Goal: Information Seeking & Learning: Learn about a topic

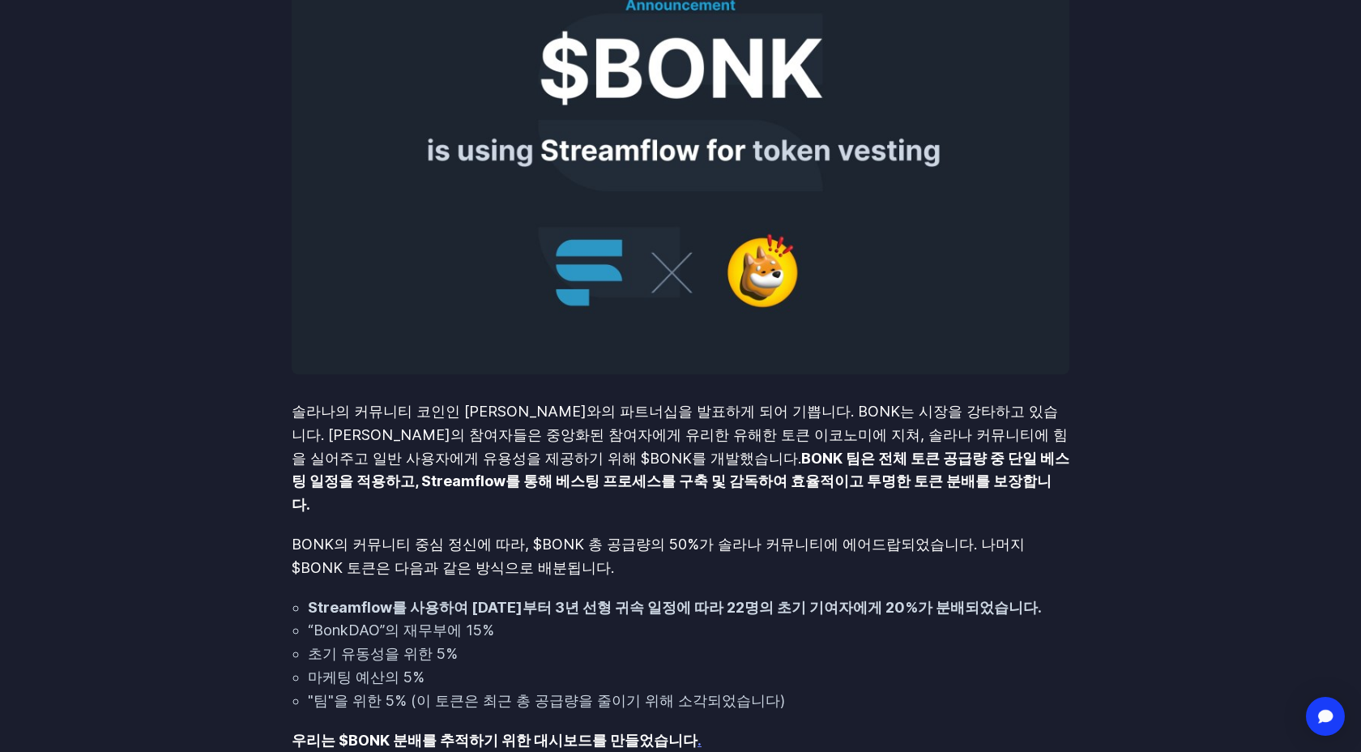
scroll to position [540, 0]
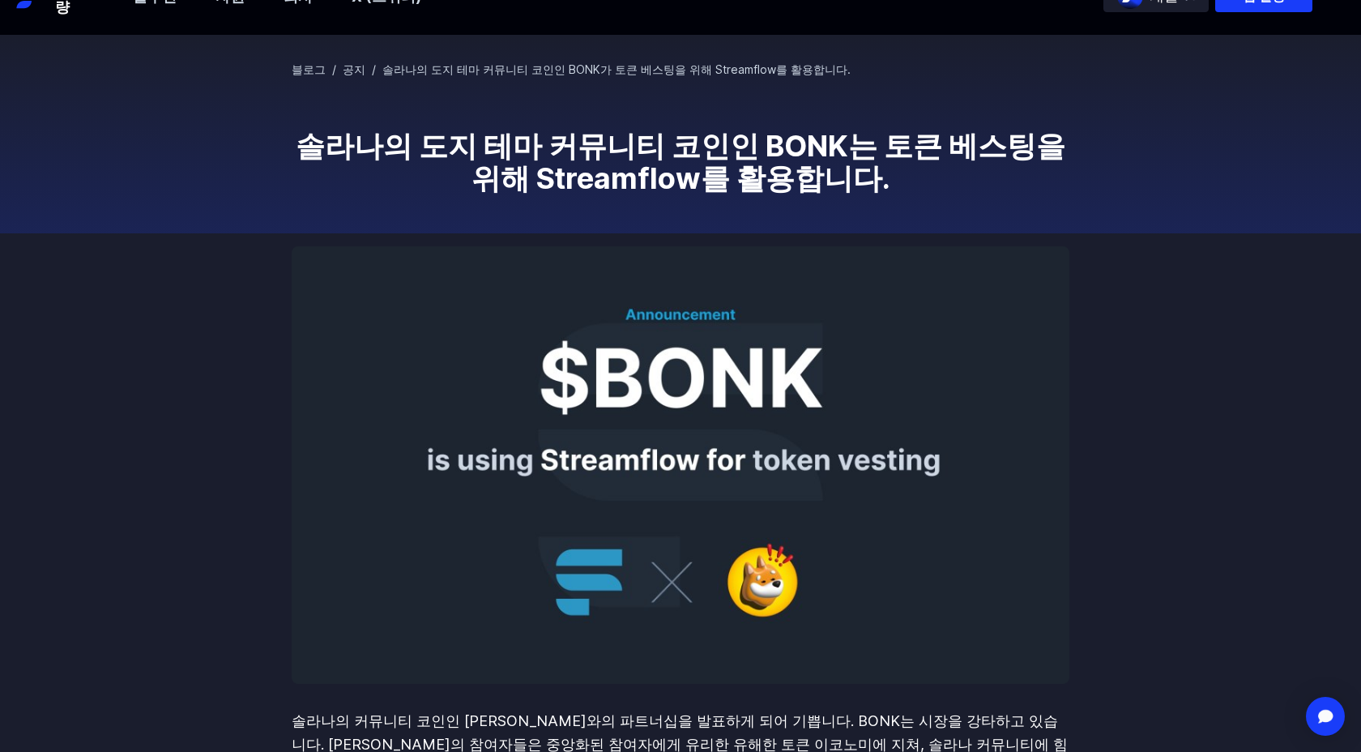
scroll to position [0, 0]
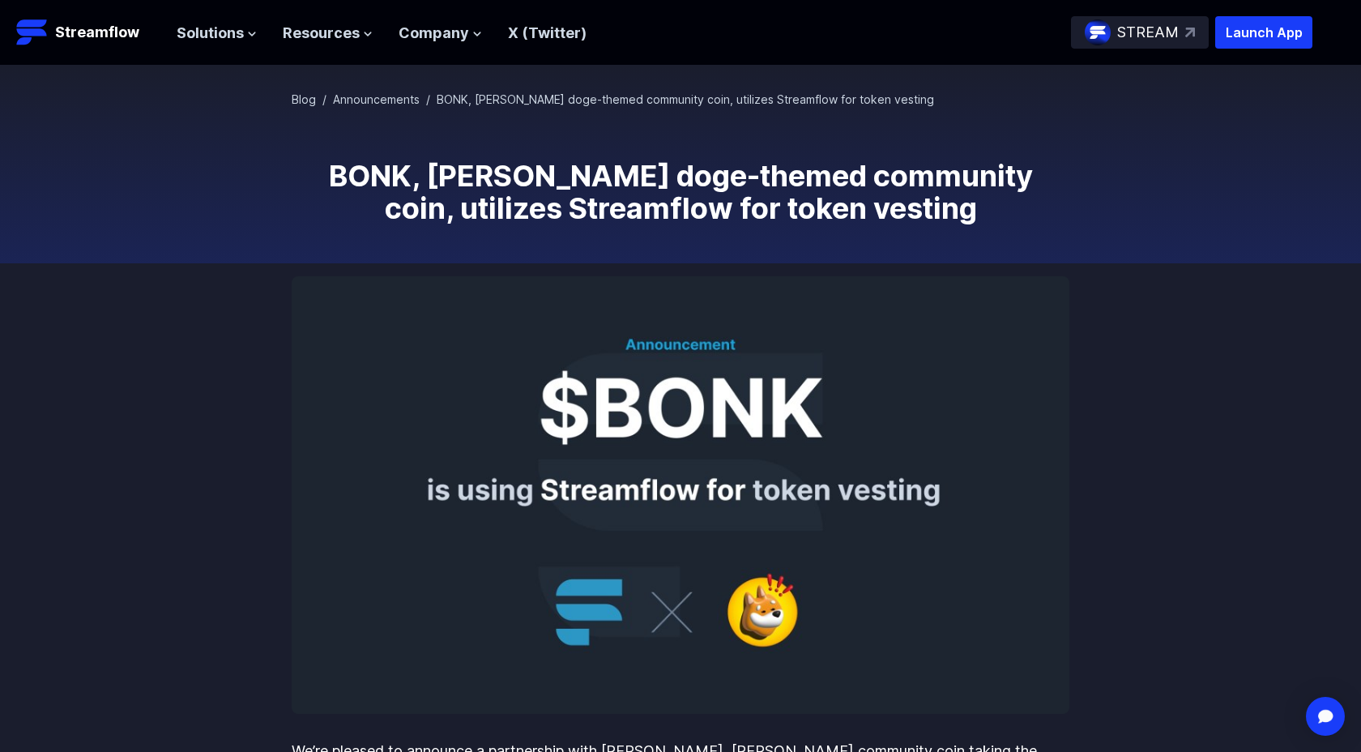
click at [236, 45] on div "Solutions Overview Streamflow features an all-in-one token distribution platfor…" at bounding box center [382, 32] width 410 height 32
click at [228, 32] on span "Solutions" at bounding box center [210, 33] width 67 height 23
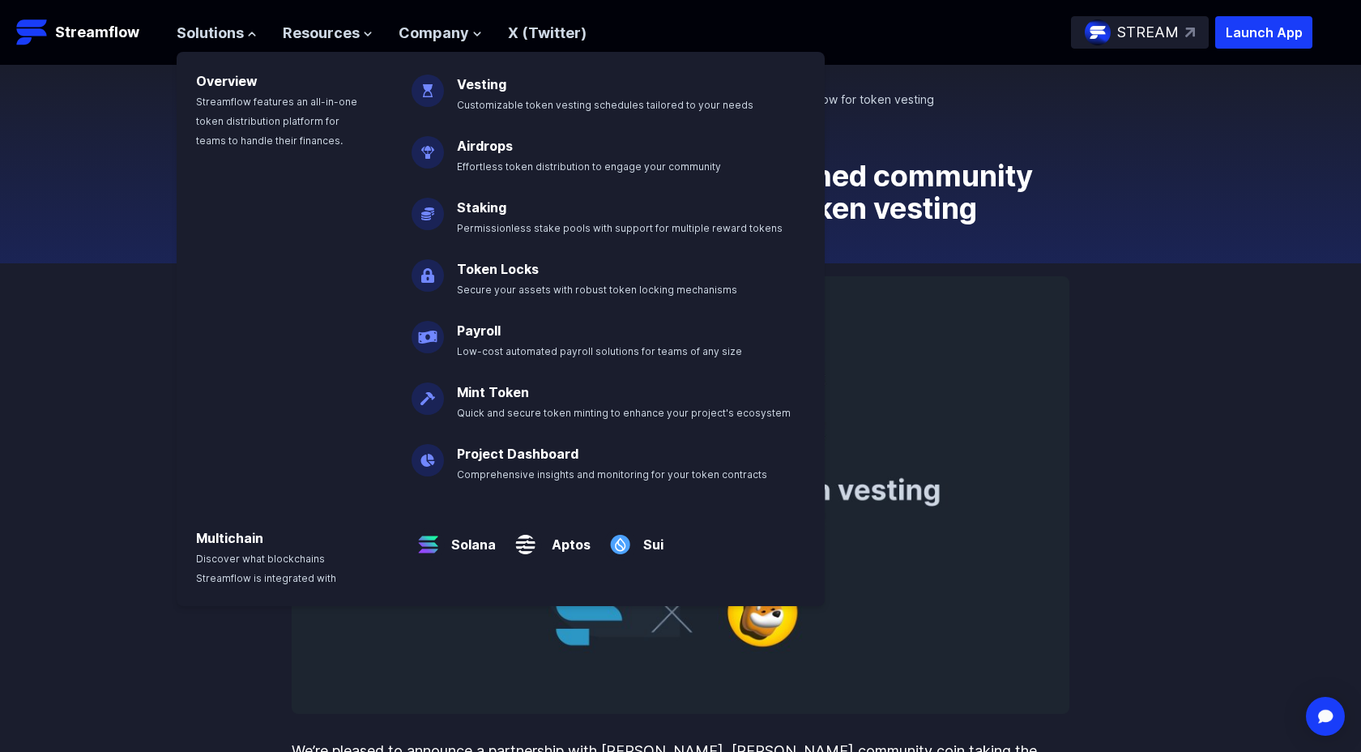
click at [562, 115] on div "Airdrops Effortless token distribution to engage your community" at bounding box center [572, 144] width 361 height 62
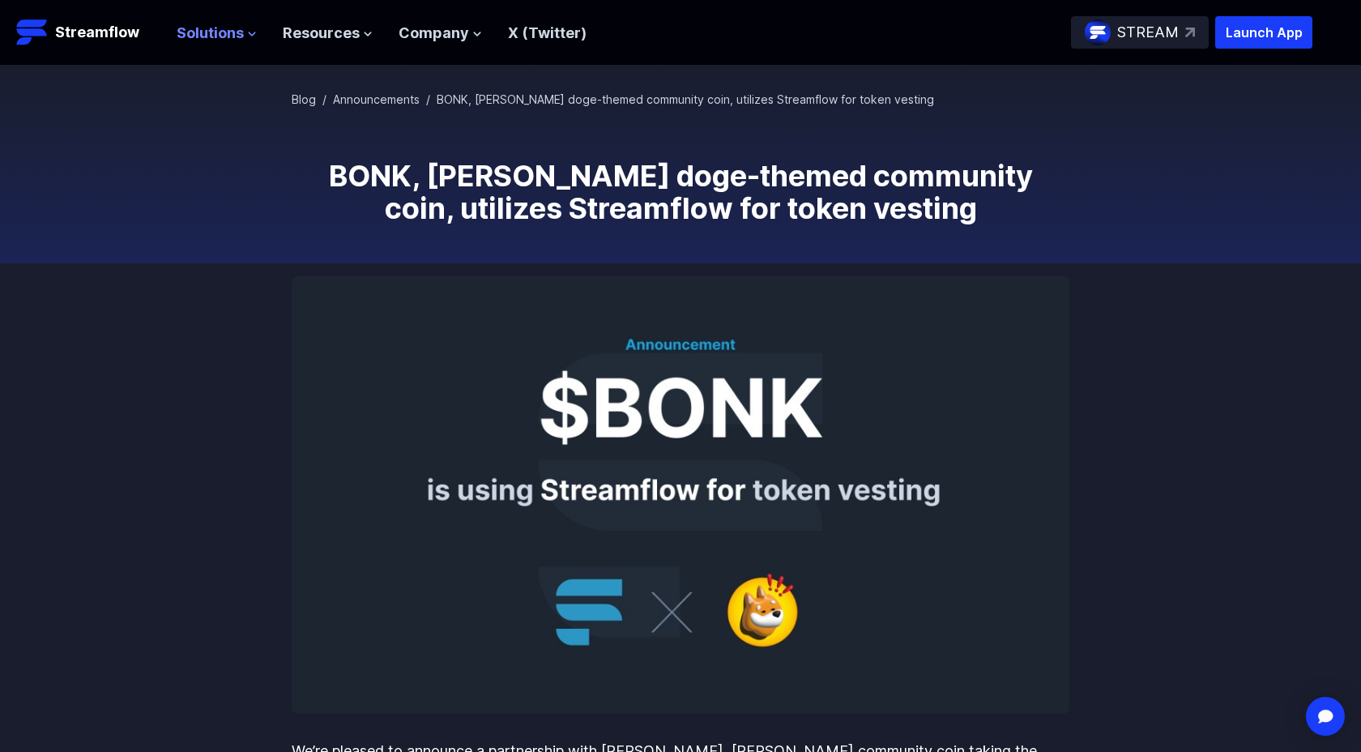
click at [207, 26] on span "Solutions" at bounding box center [210, 33] width 67 height 23
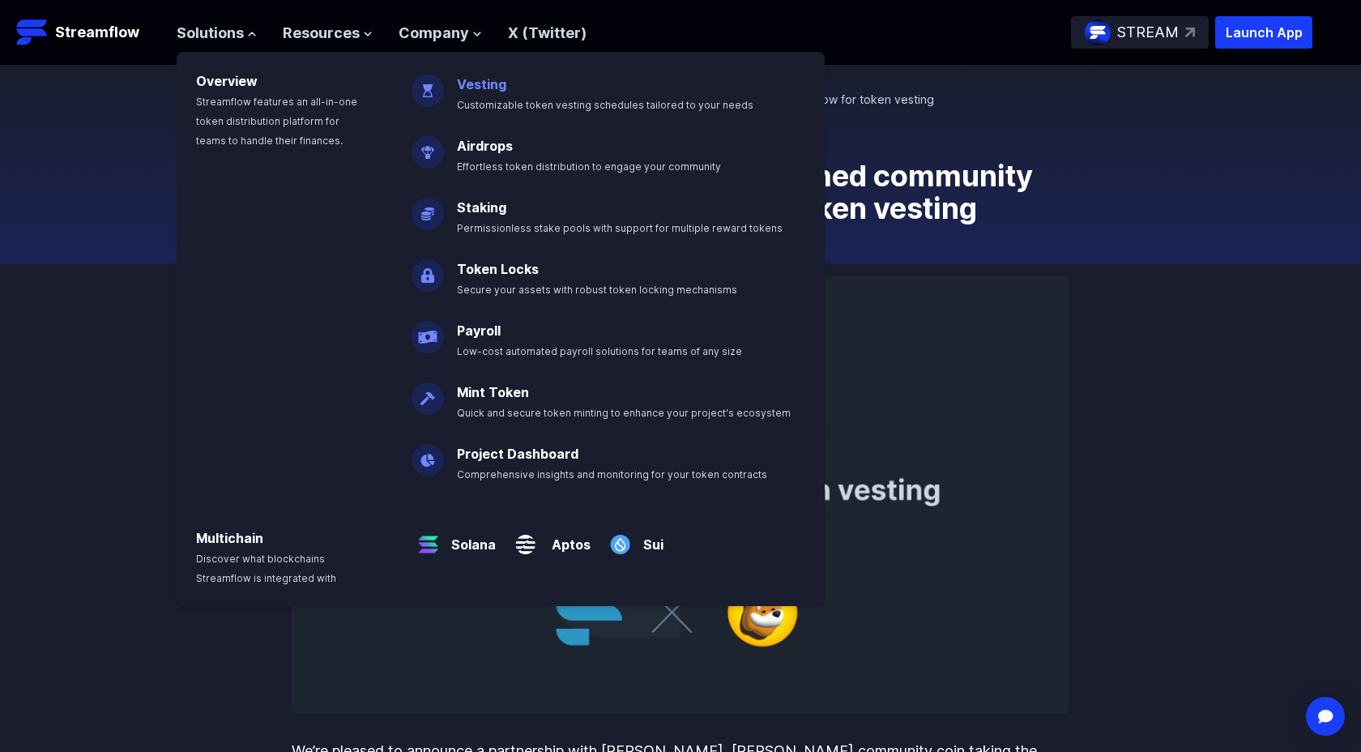
click at [493, 82] on link "Vesting" at bounding box center [481, 84] width 49 height 16
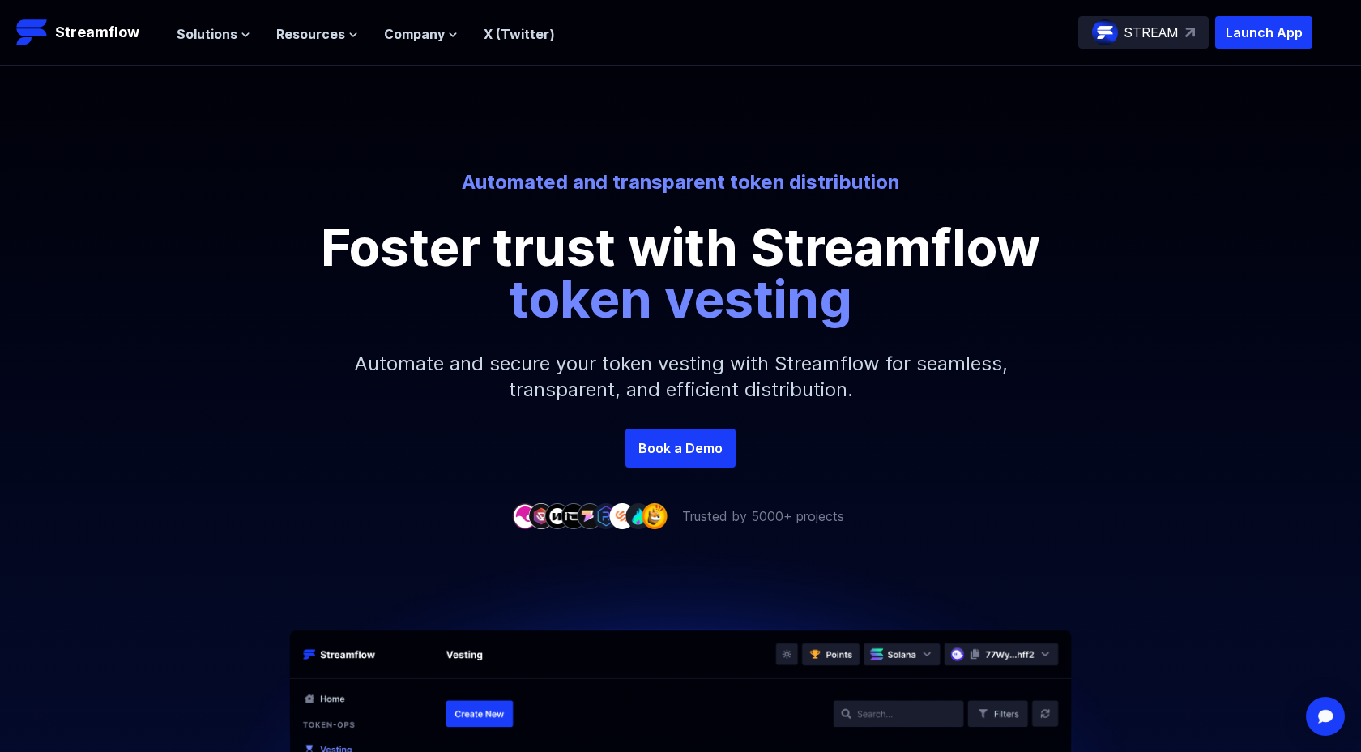
click at [918, 149] on div "Automated and transparent token distribution Foster trust with Streamflow token…" at bounding box center [680, 247] width 1361 height 363
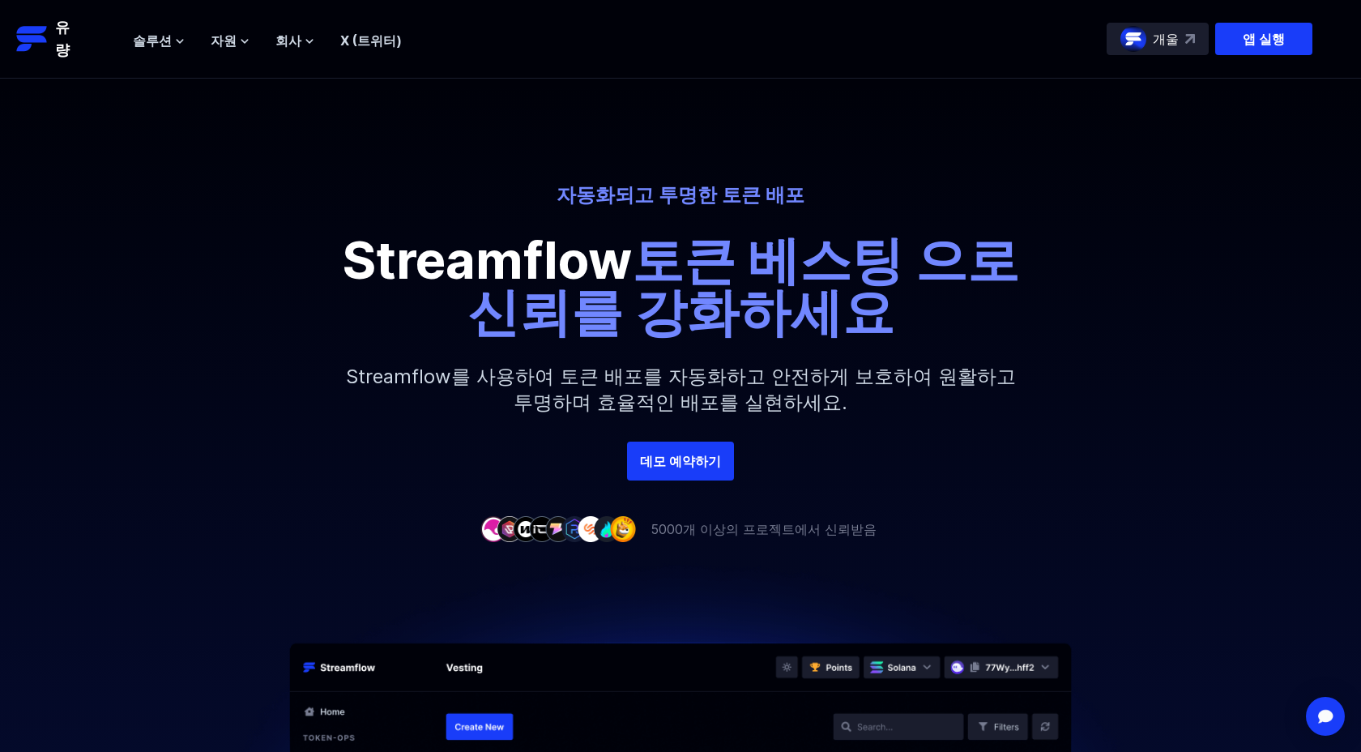
click at [125, 58] on header "유량 앱 실행 개울 솔루션 개요 Streamflow는 팀이 재정을 관리할 수 있는 올인원 토큰 배포 플랫폼을 제공합니다. 귀하의 요구 사항에 …" at bounding box center [680, 39] width 1361 height 79
click at [155, 45] on font "솔루션" at bounding box center [152, 40] width 39 height 16
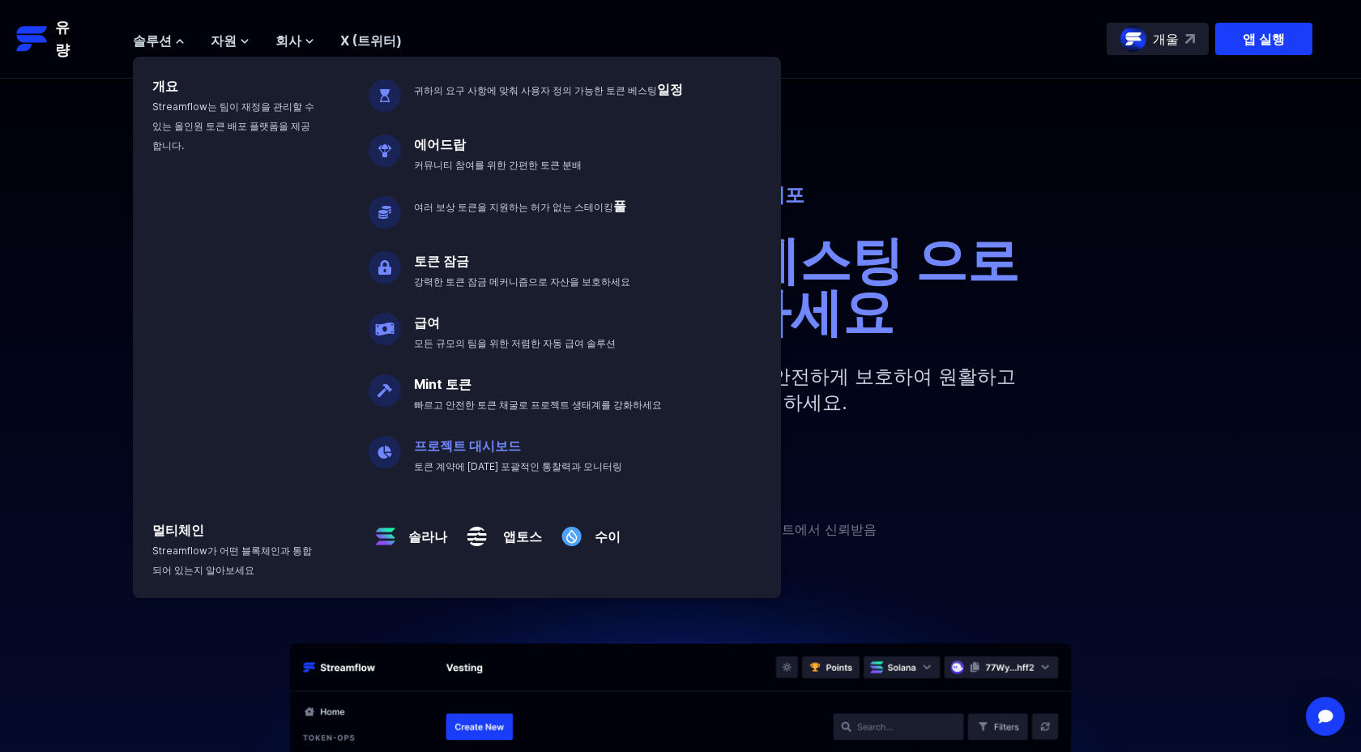
click at [492, 454] on p "프로젝트 대시보드 토큰 계약에 대한 포괄적인 통찰력과 모니터링" at bounding box center [529, 449] width 250 height 52
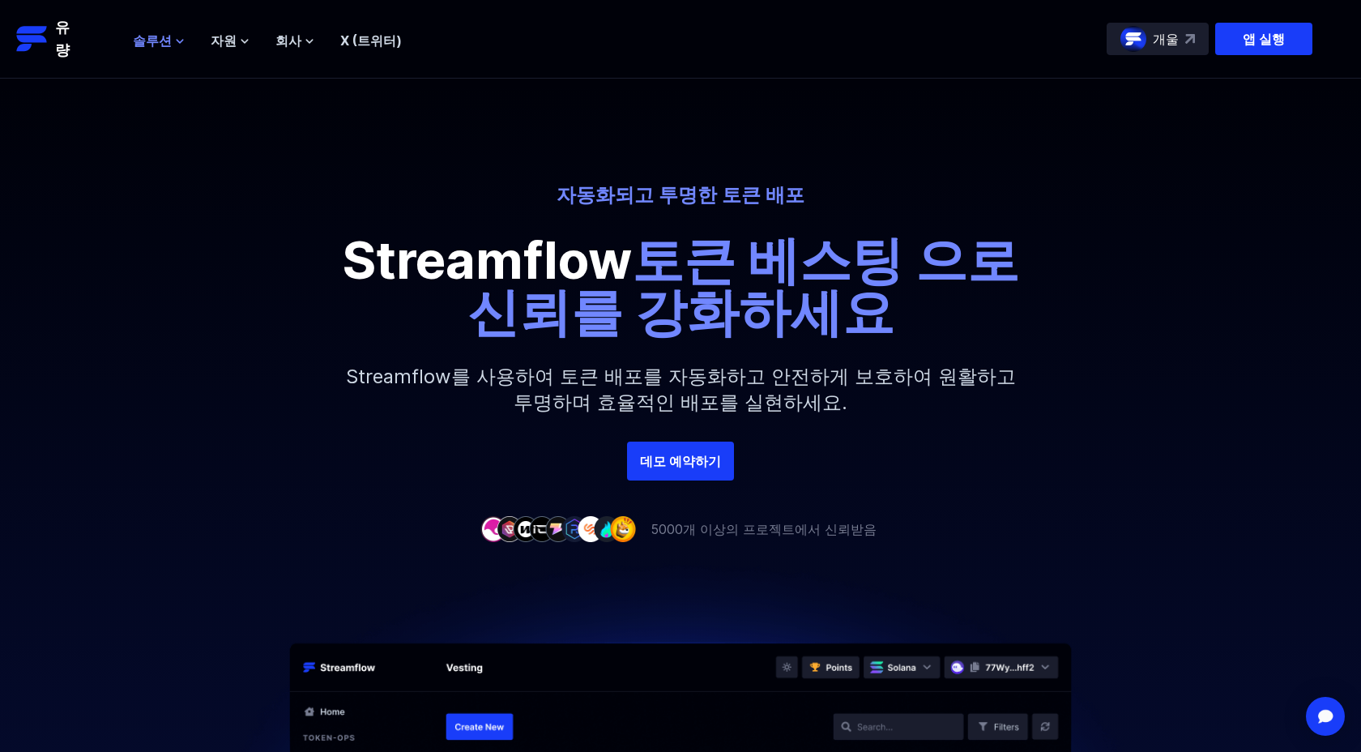
click at [149, 35] on font "솔루션" at bounding box center [152, 40] width 39 height 16
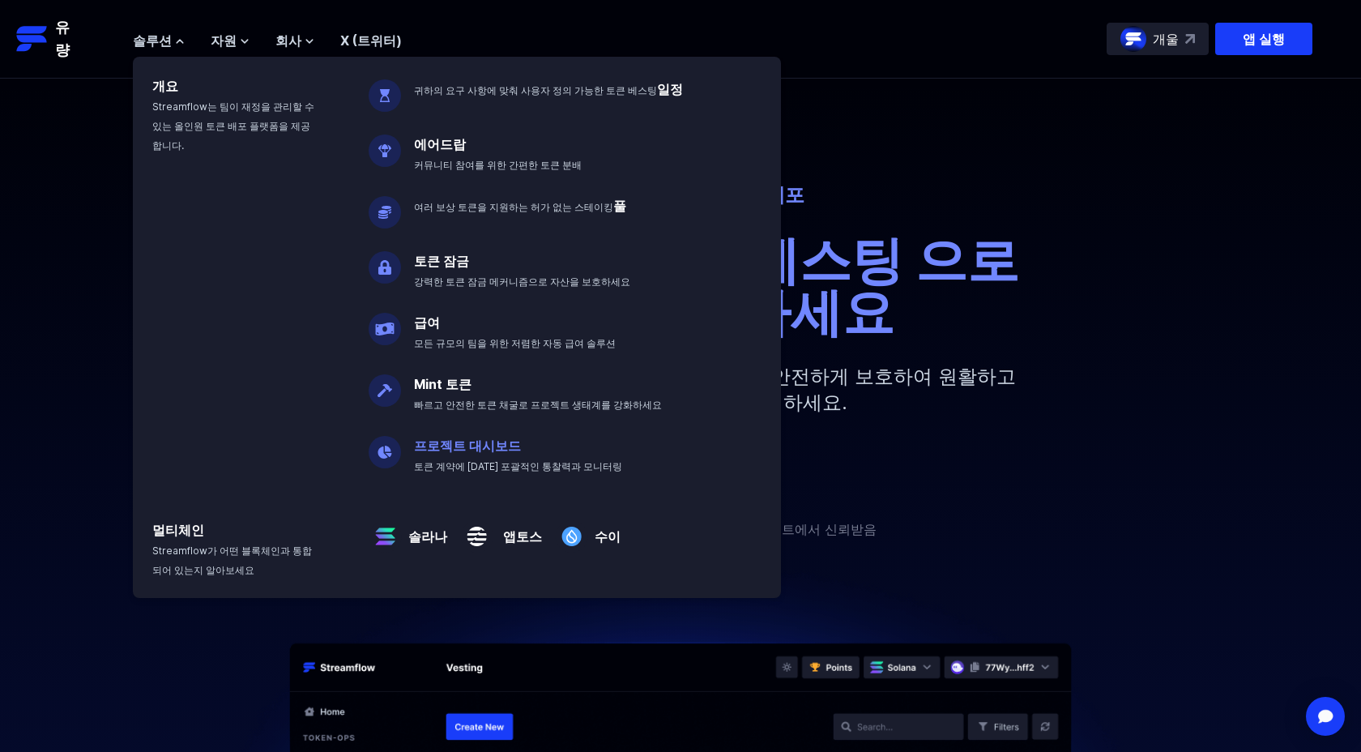
click at [443, 447] on font "프로젝트 대시보드" at bounding box center [467, 446] width 107 height 16
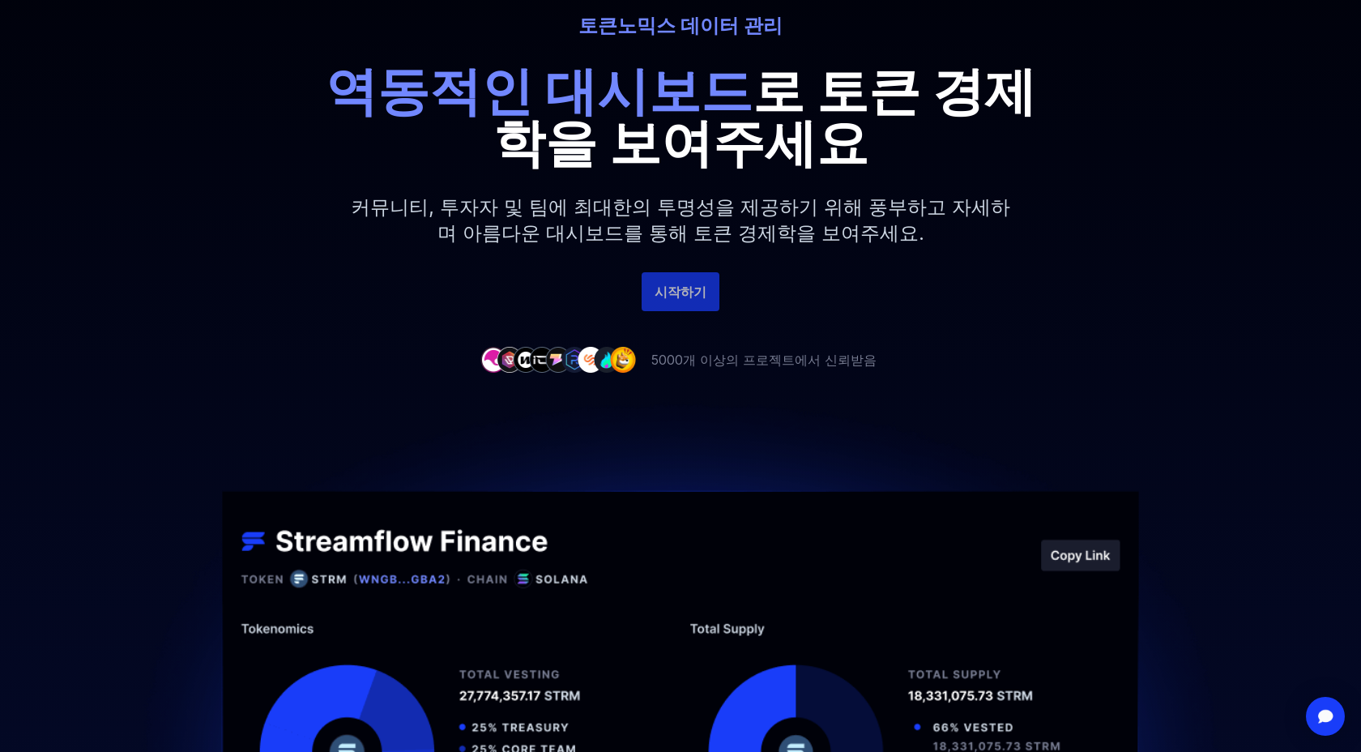
click at [686, 308] on link "시작하기" at bounding box center [681, 291] width 78 height 39
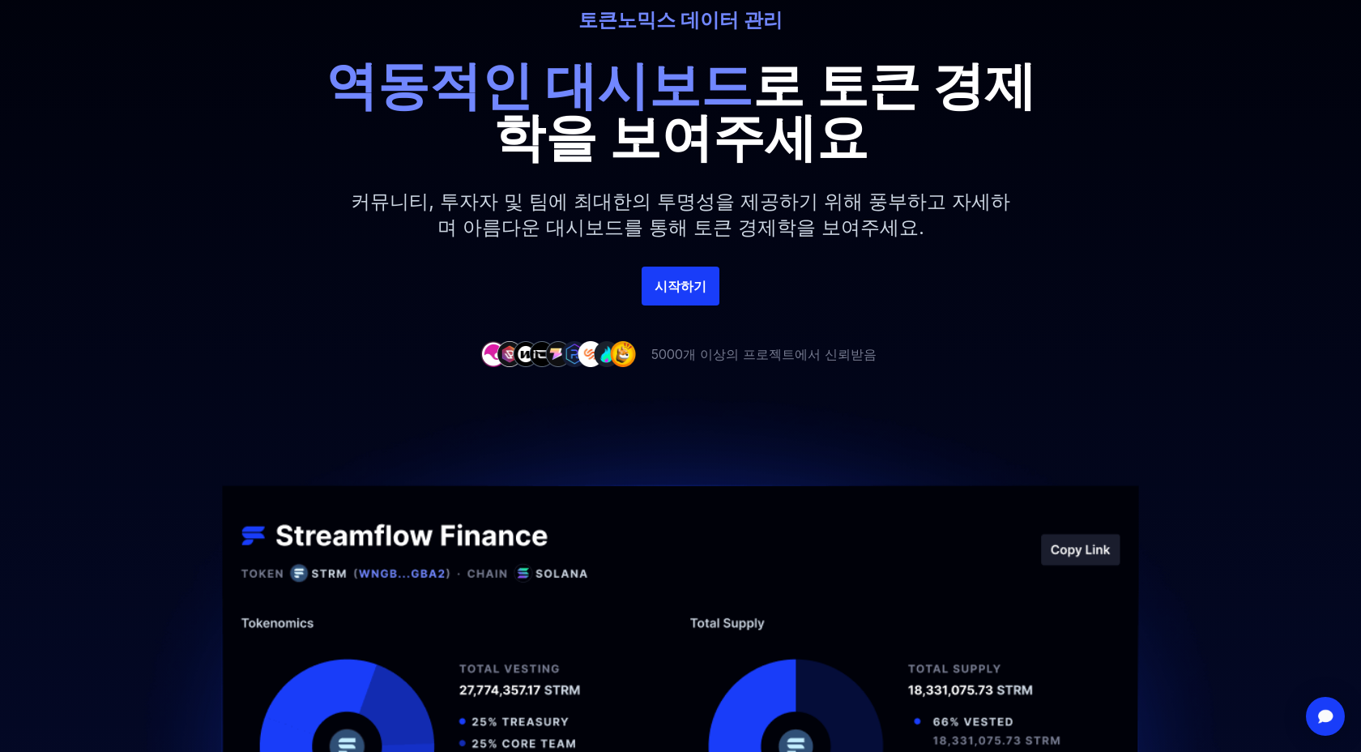
scroll to position [170, 0]
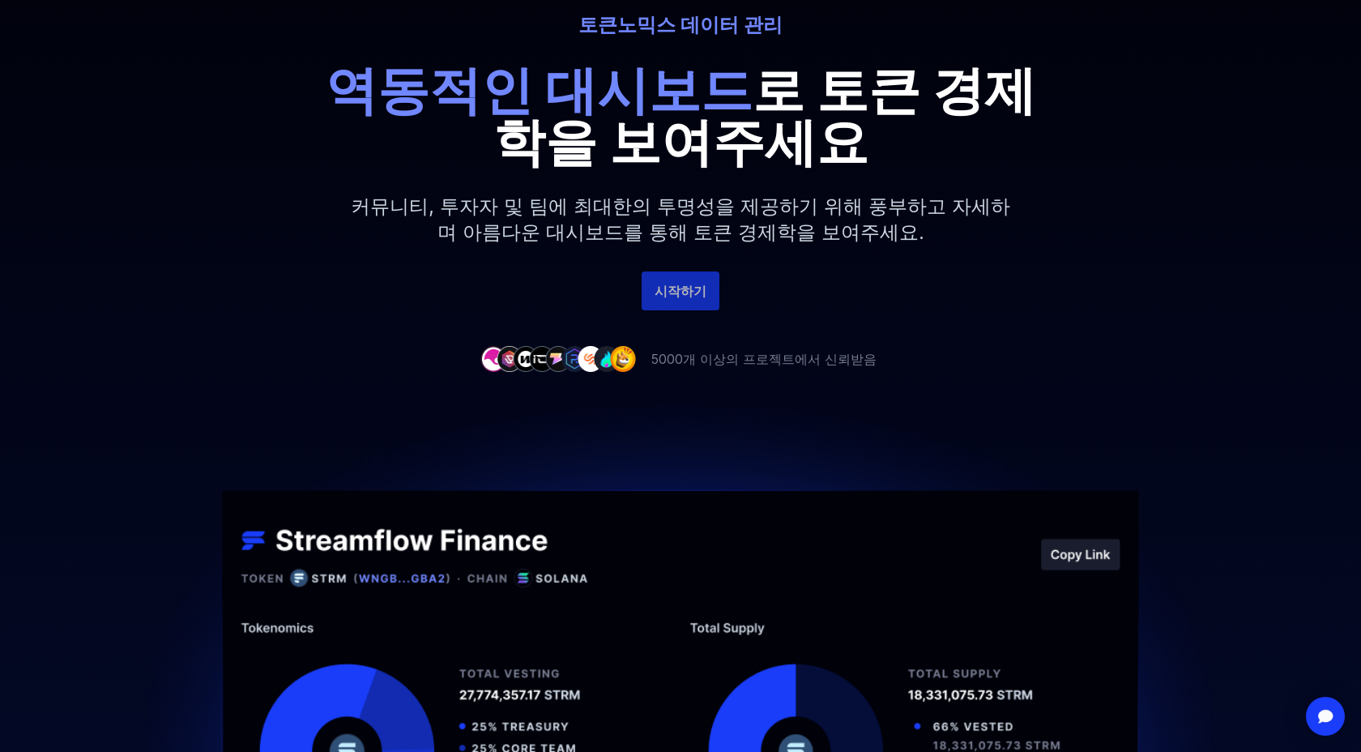
click at [680, 297] on font "시작하기" at bounding box center [681, 291] width 52 height 16
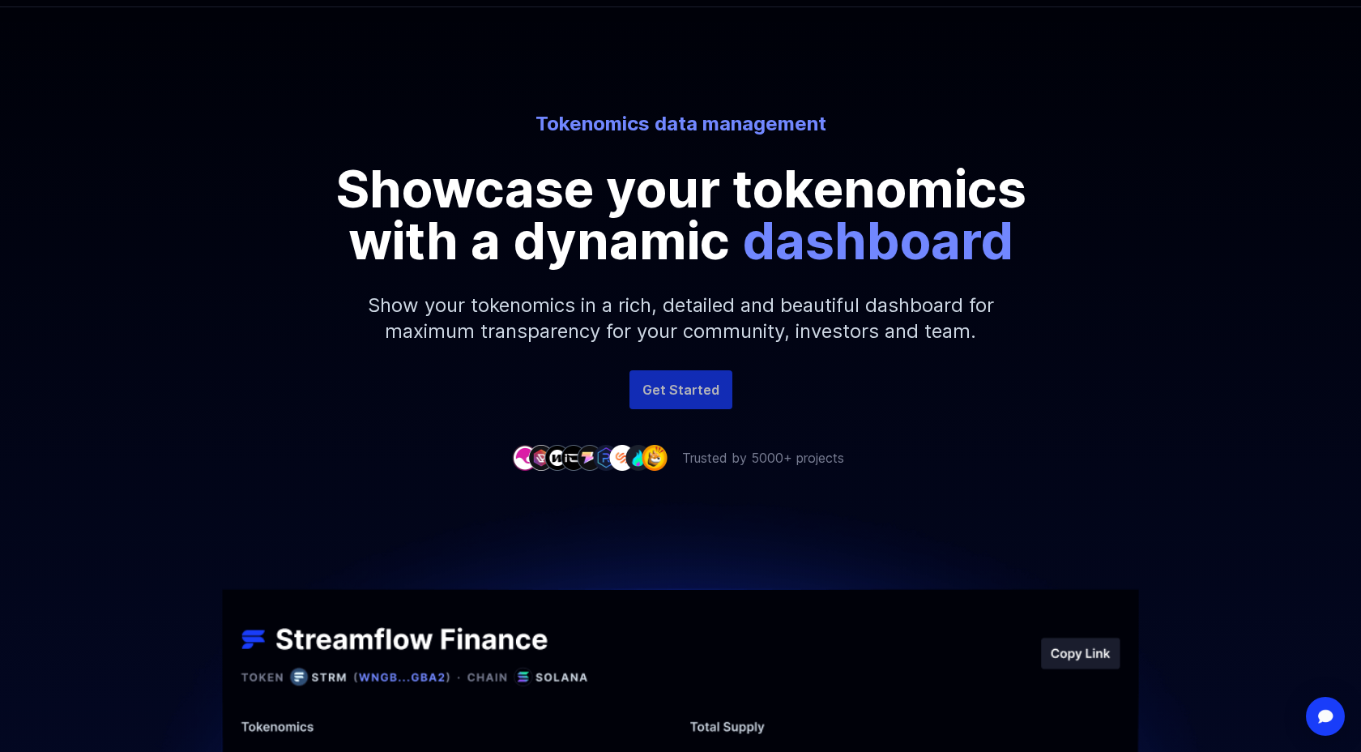
scroll to position [63, 0]
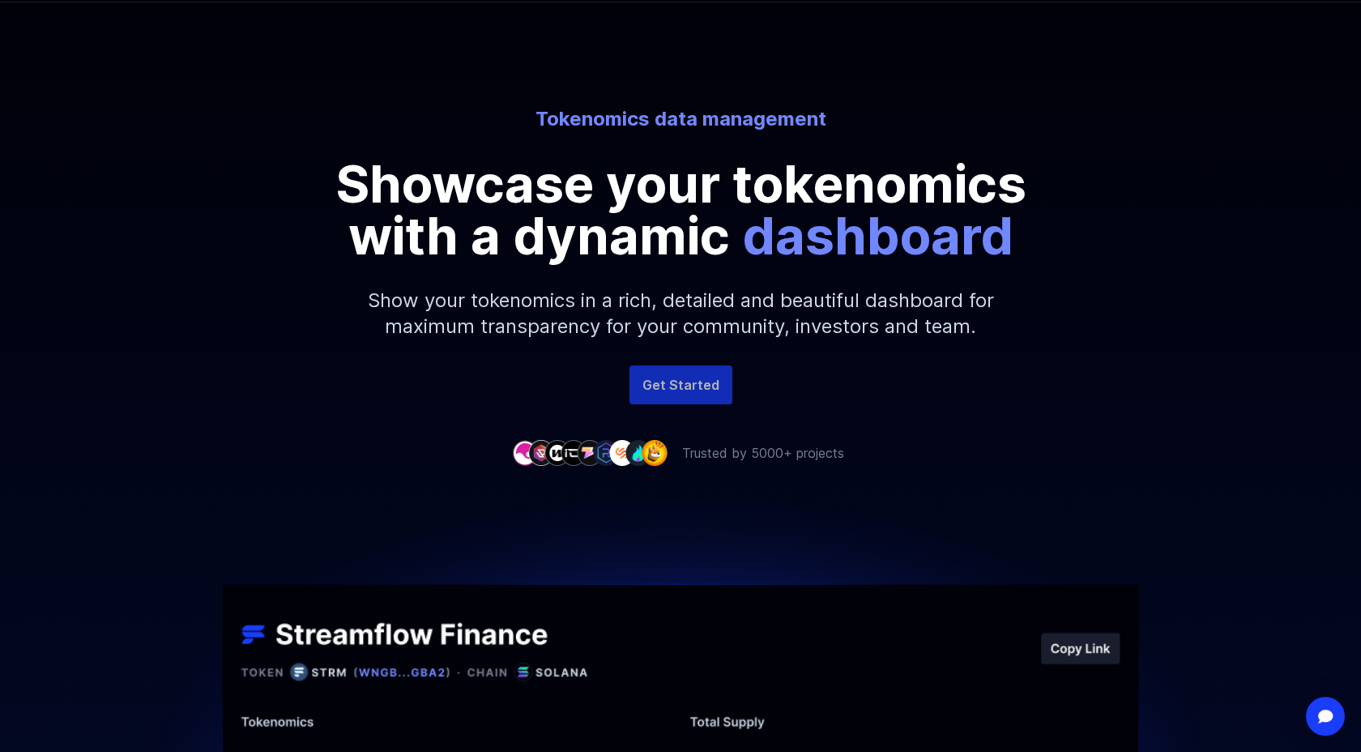
click at [698, 331] on p "Show your tokenomics in a rich, detailed and beautiful dashboard for maximum tr…" at bounding box center [680, 314] width 697 height 104
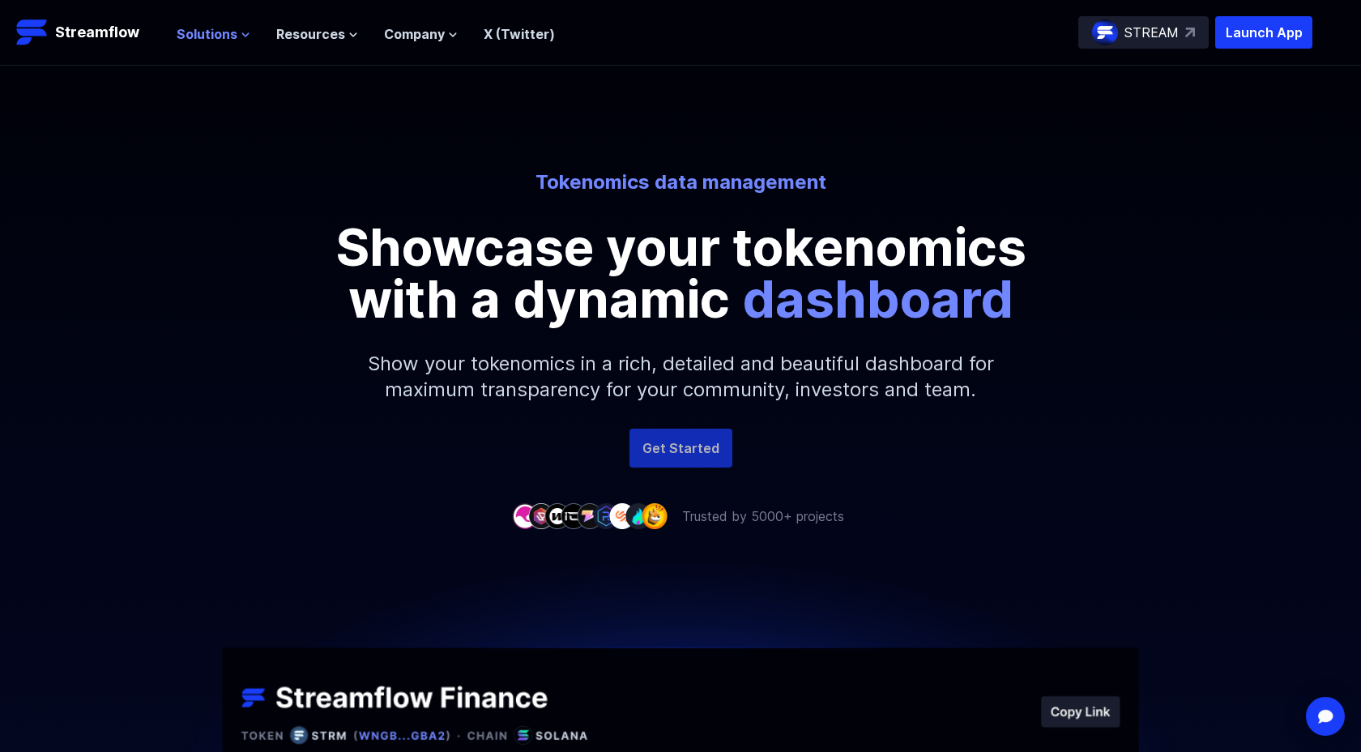
click at [211, 33] on span "Solutions" at bounding box center [207, 33] width 61 height 19
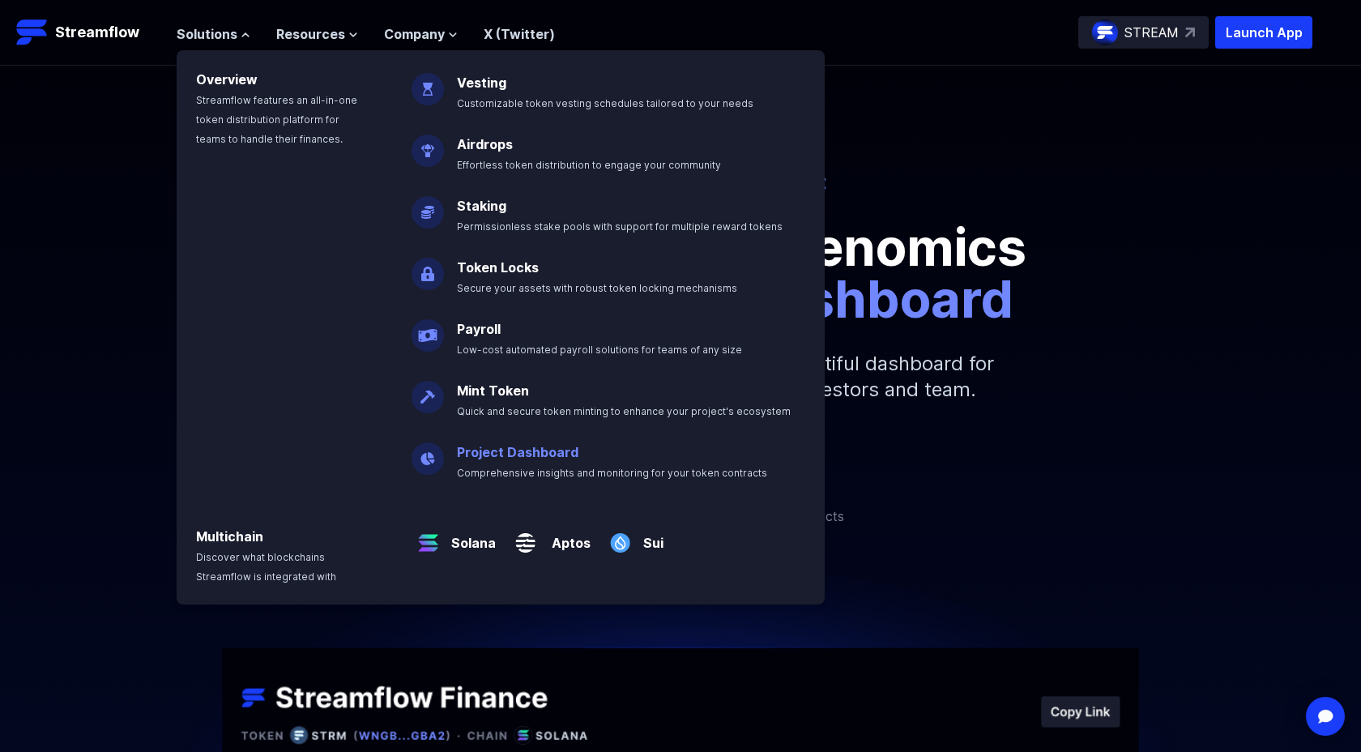
click at [453, 459] on p "Project Dashboard Comprehensive insights and monitoring for your token contracts" at bounding box center [623, 455] width 352 height 52
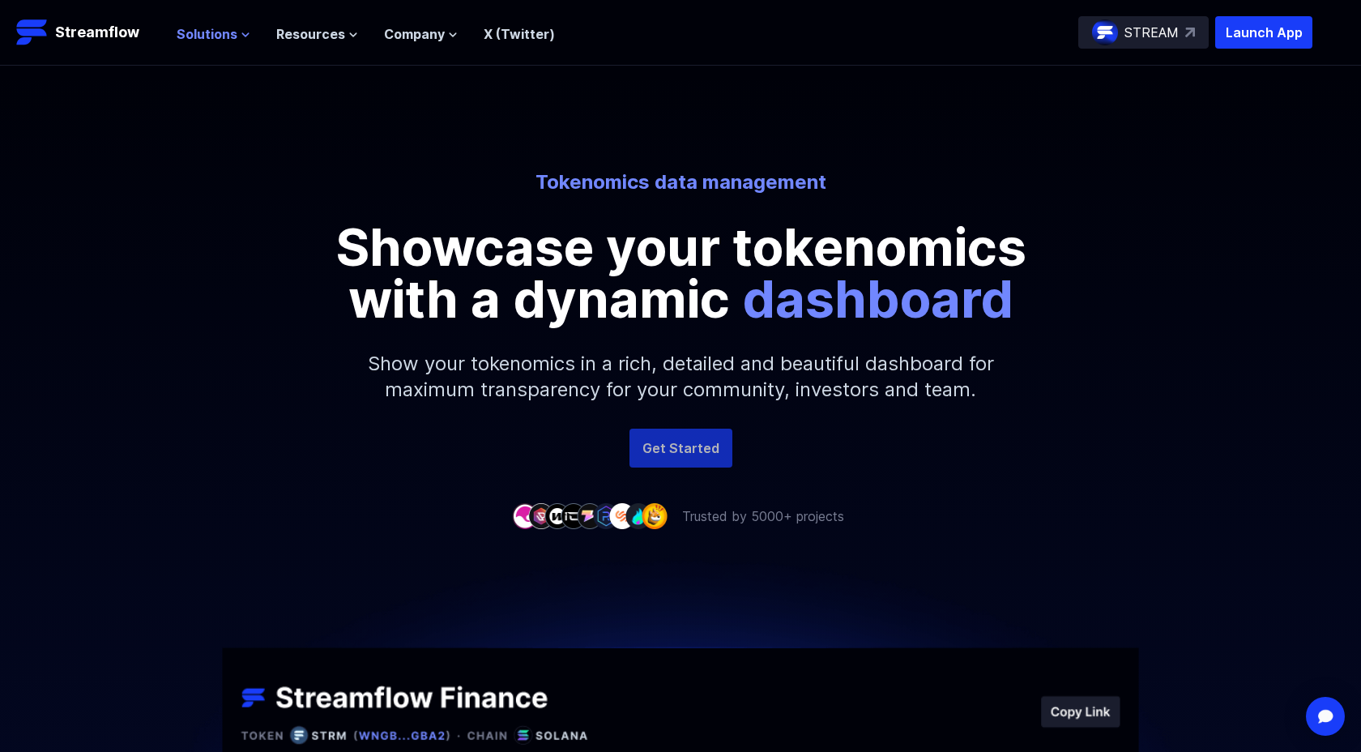
click at [228, 36] on span "Solutions" at bounding box center [207, 33] width 61 height 19
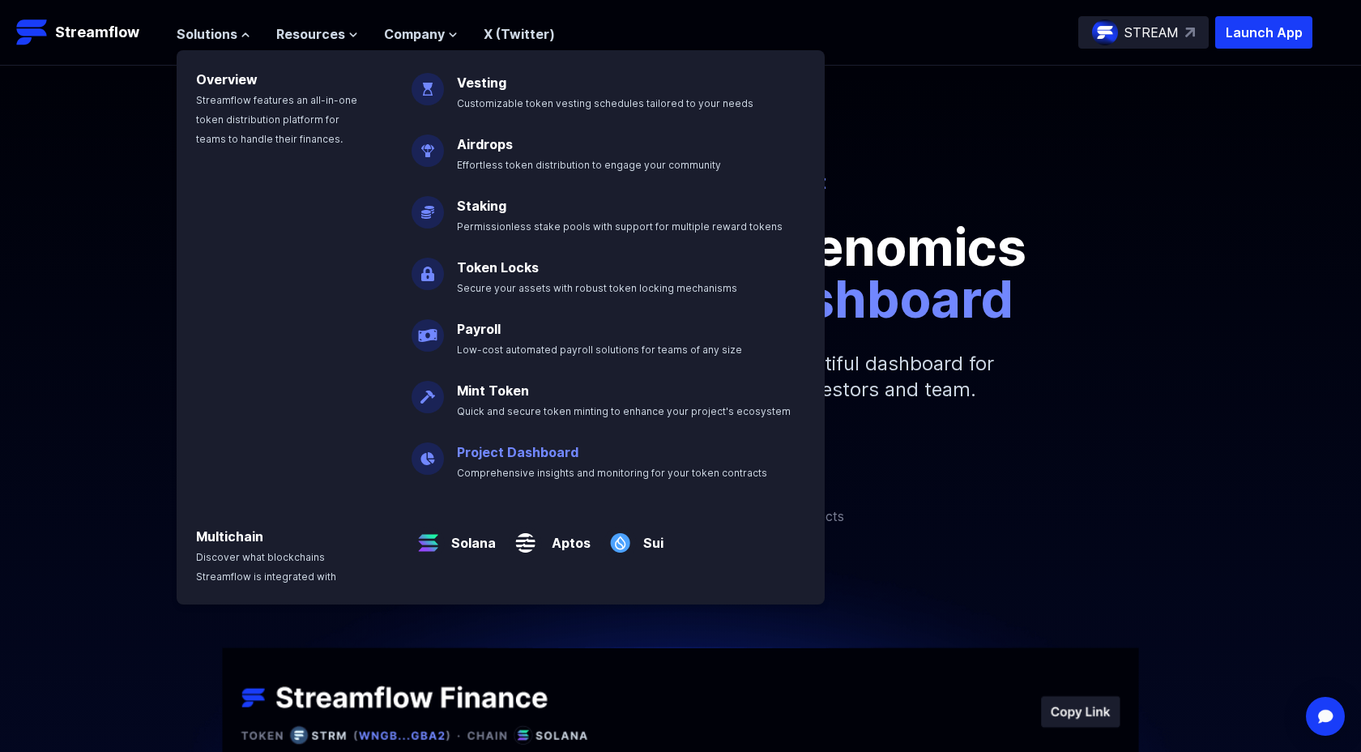
click at [482, 449] on link "Project Dashboard" at bounding box center [518, 452] width 122 height 16
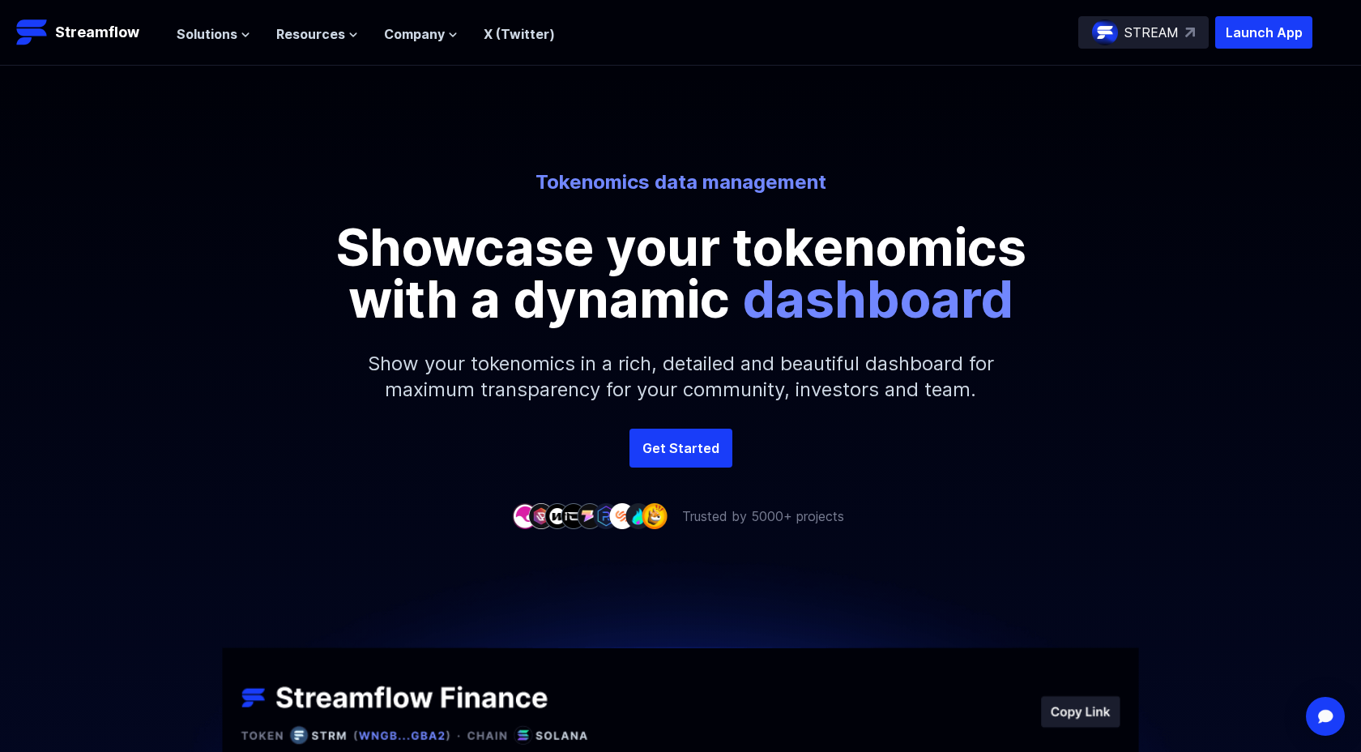
click at [239, 6] on header "Streamflow Launch App STREAM Solutions Overview Streamflow features an all-in-o…" at bounding box center [680, 33] width 1361 height 66
click at [230, 19] on div "Solutions Overview Streamflow features an all-in-one token distribution platfor…" at bounding box center [366, 32] width 378 height 32
click at [221, 27] on span "Solutions" at bounding box center [207, 33] width 61 height 19
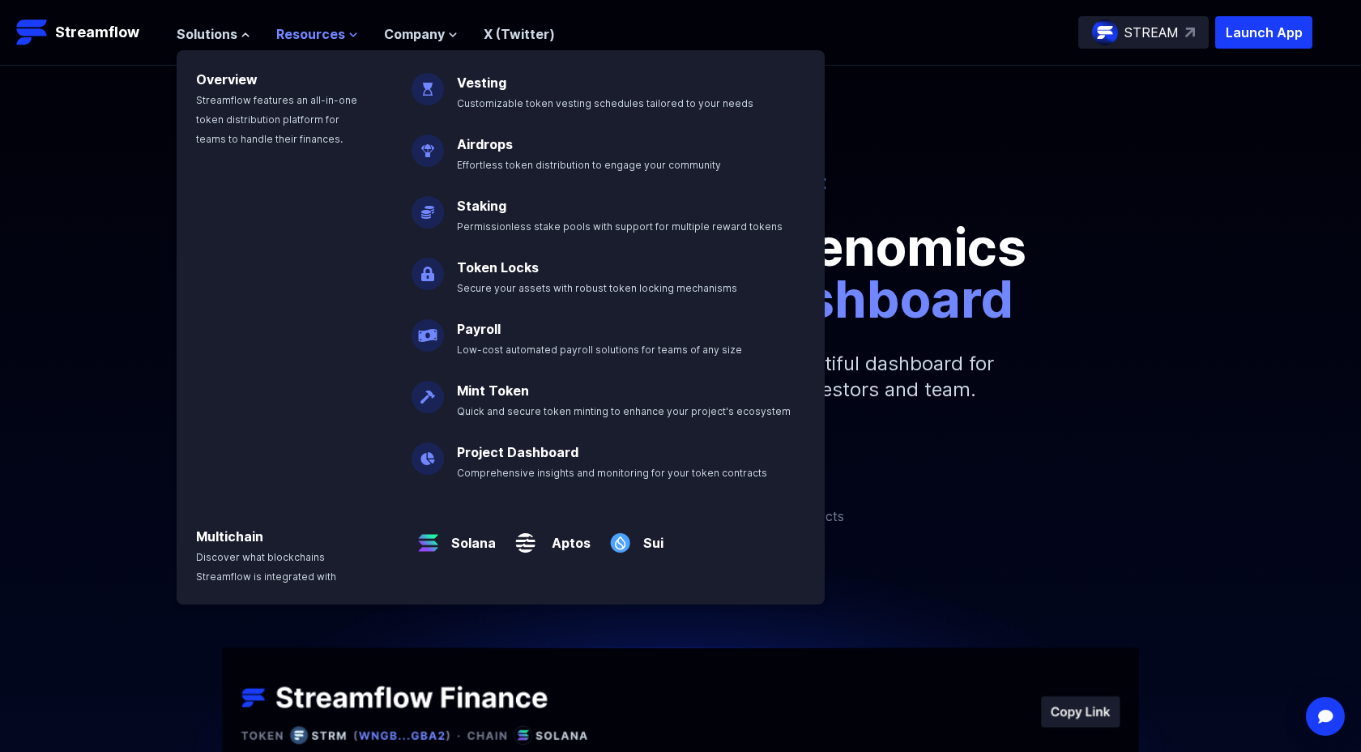
click at [307, 38] on span "Resources" at bounding box center [310, 33] width 69 height 19
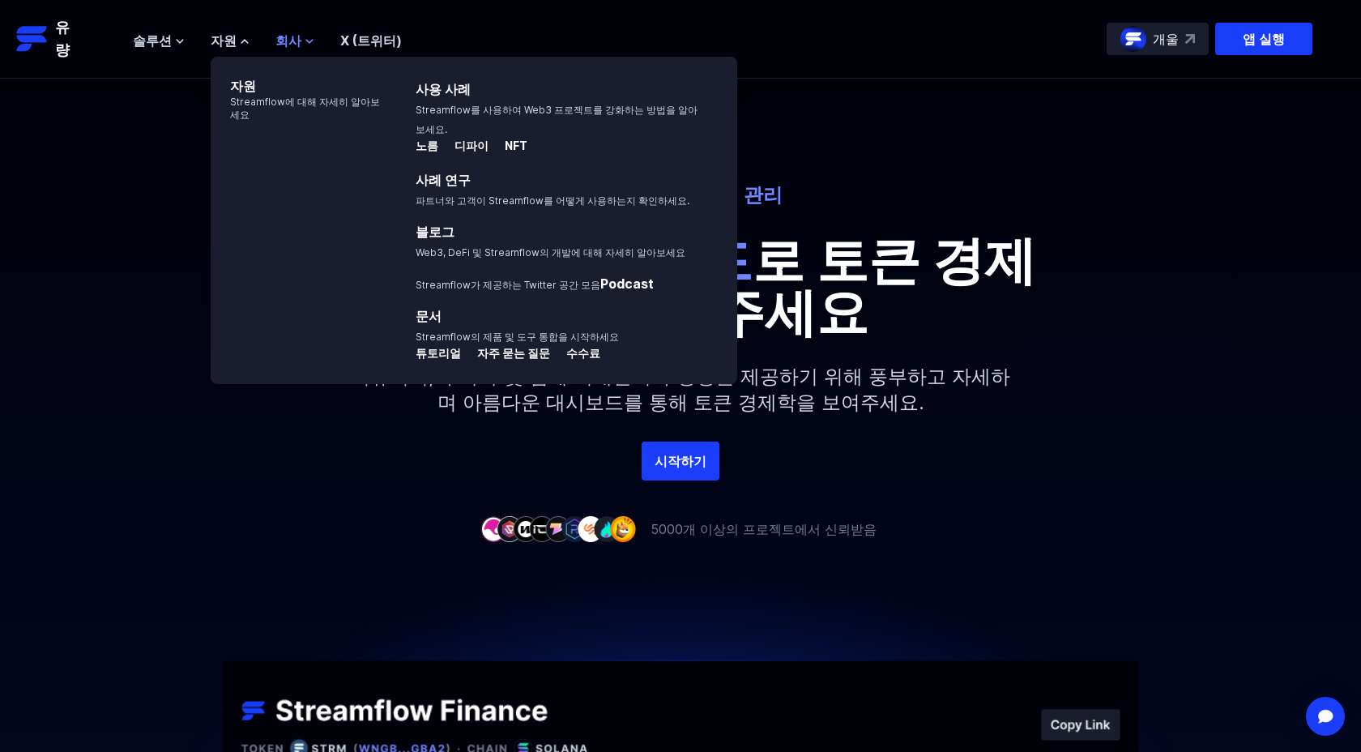
click at [287, 37] on button "회사" at bounding box center [294, 40] width 39 height 19
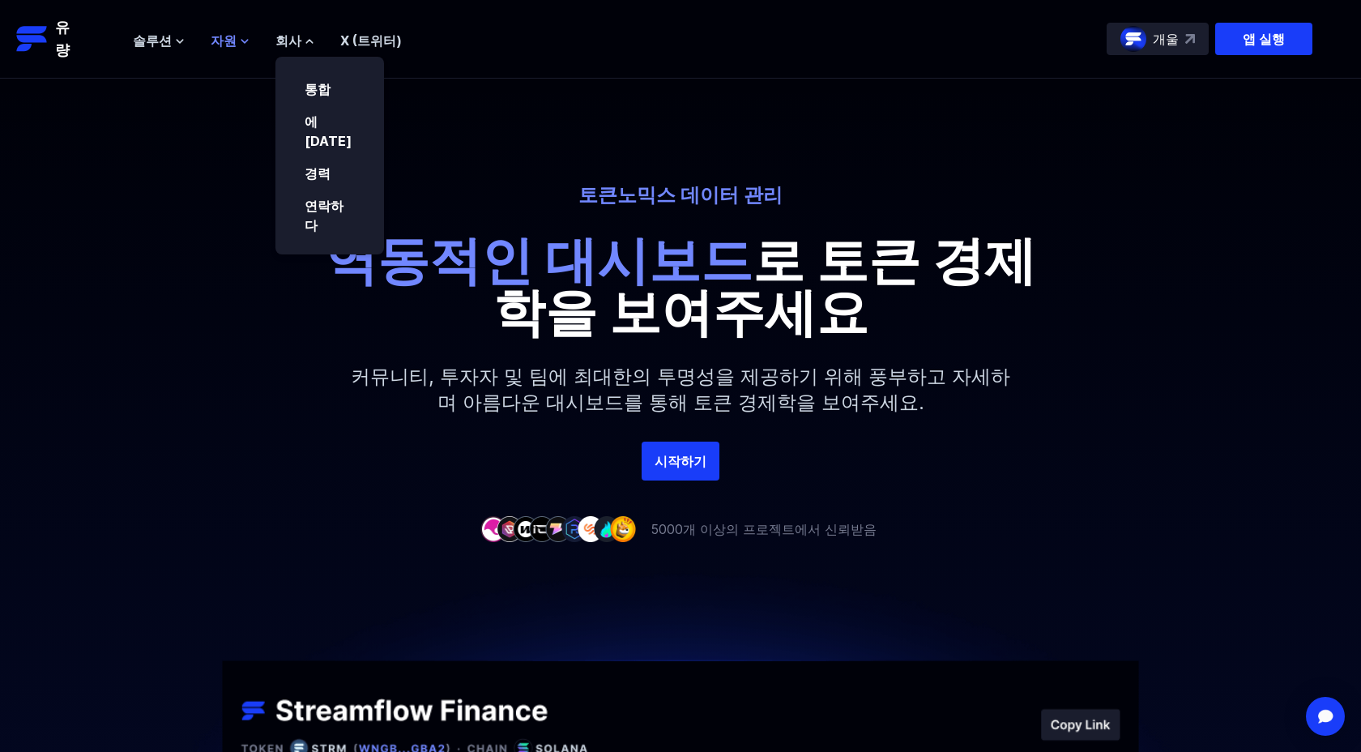
click at [224, 36] on font "자원" at bounding box center [224, 40] width 26 height 16
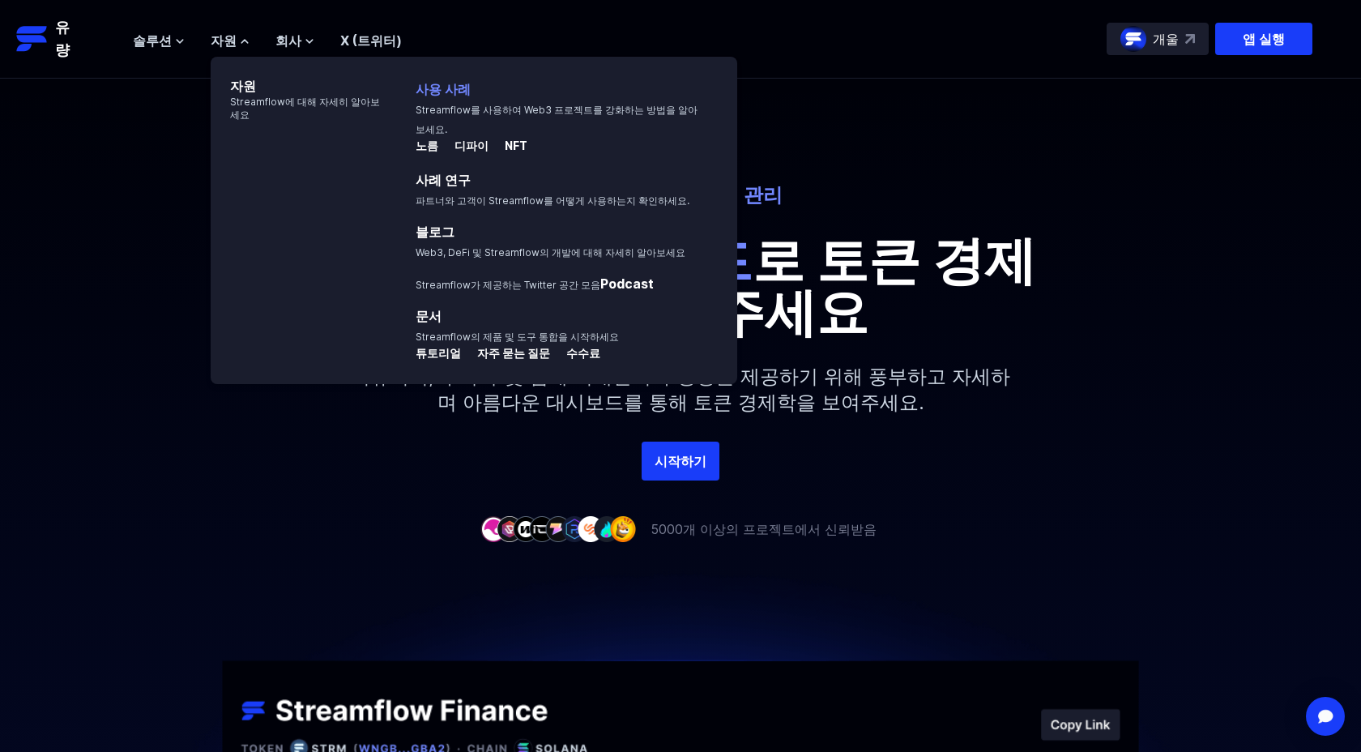
click at [446, 102] on p "사용 사례 Streamflow를 사용하여 Web3 프로젝트를 강화하는 방법을 알아보세요." at bounding box center [571, 104] width 331 height 68
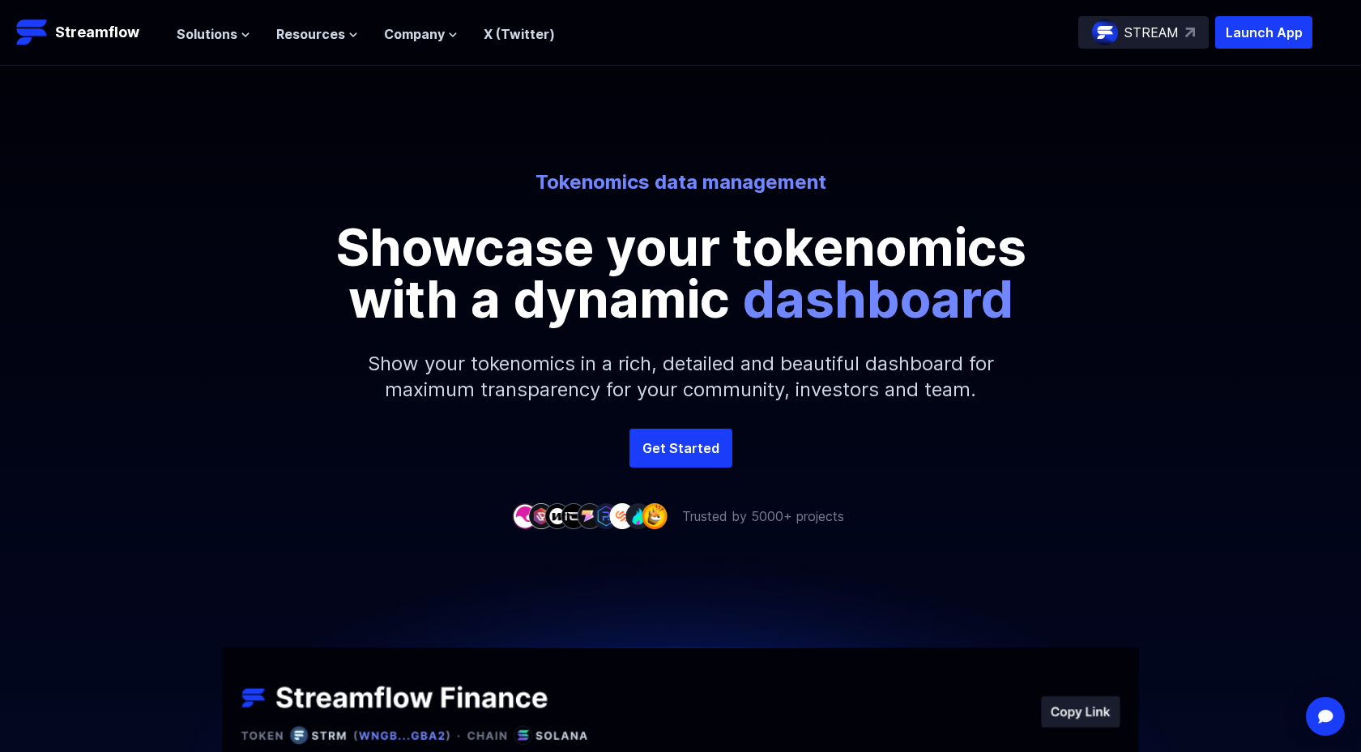
click at [491, 221] on p "Showcase your tokenomics with a dynamic dashboard" at bounding box center [680, 273] width 729 height 104
click at [337, 39] on span "Resources" at bounding box center [310, 33] width 69 height 19
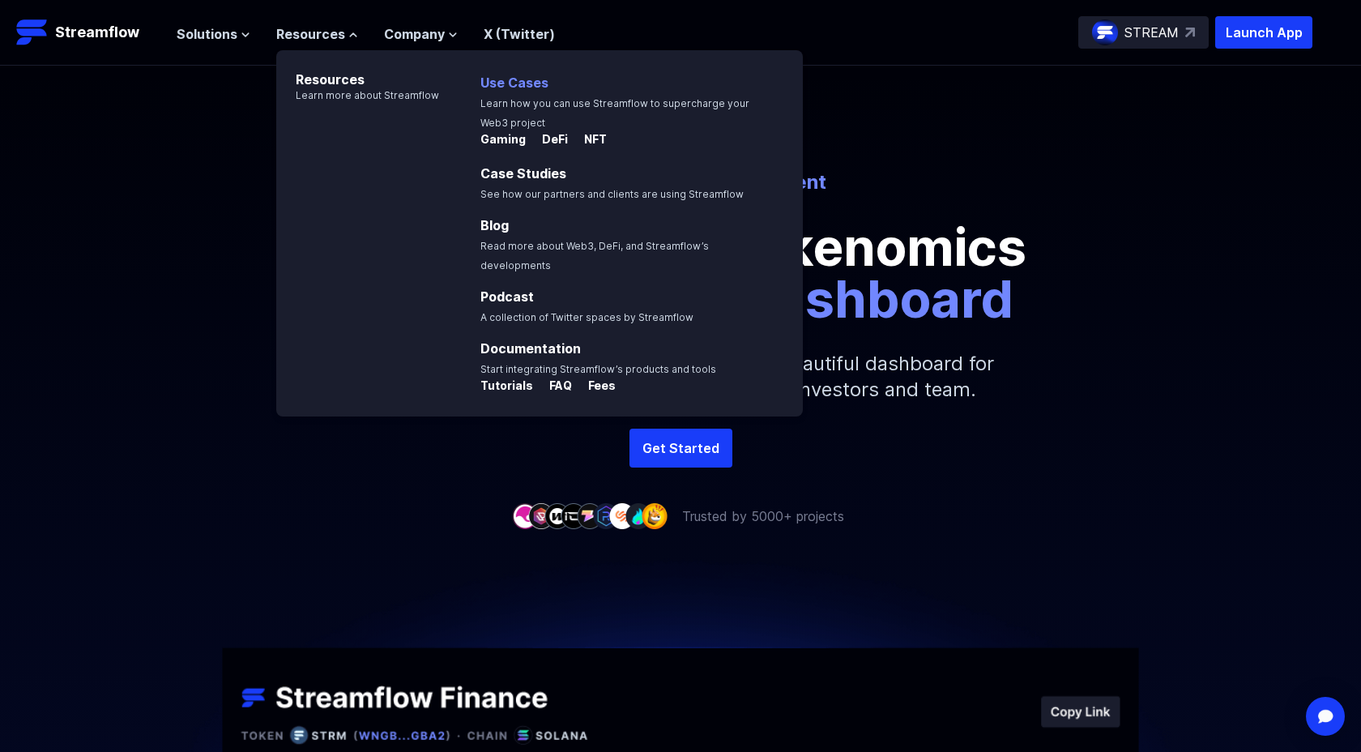
click at [552, 90] on p "Use Cases Learn how you can use Streamflow to supercharge your Web3 project" at bounding box center [636, 97] width 331 height 68
